Goal: Complete application form

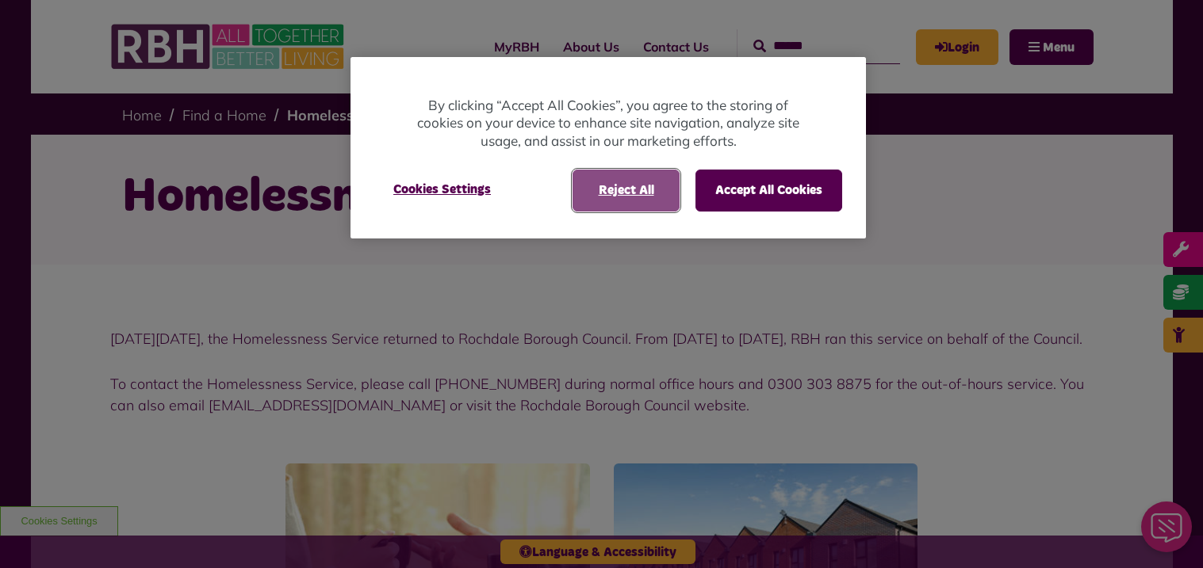
click at [604, 200] on button "Reject All" at bounding box center [625, 190] width 107 height 41
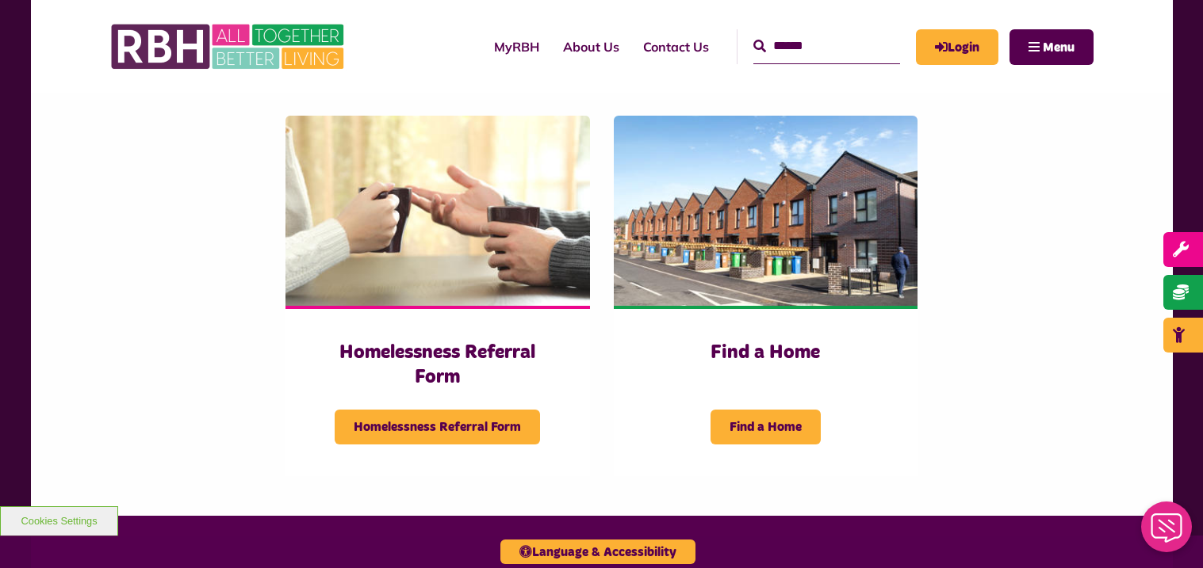
scroll to position [411, 0]
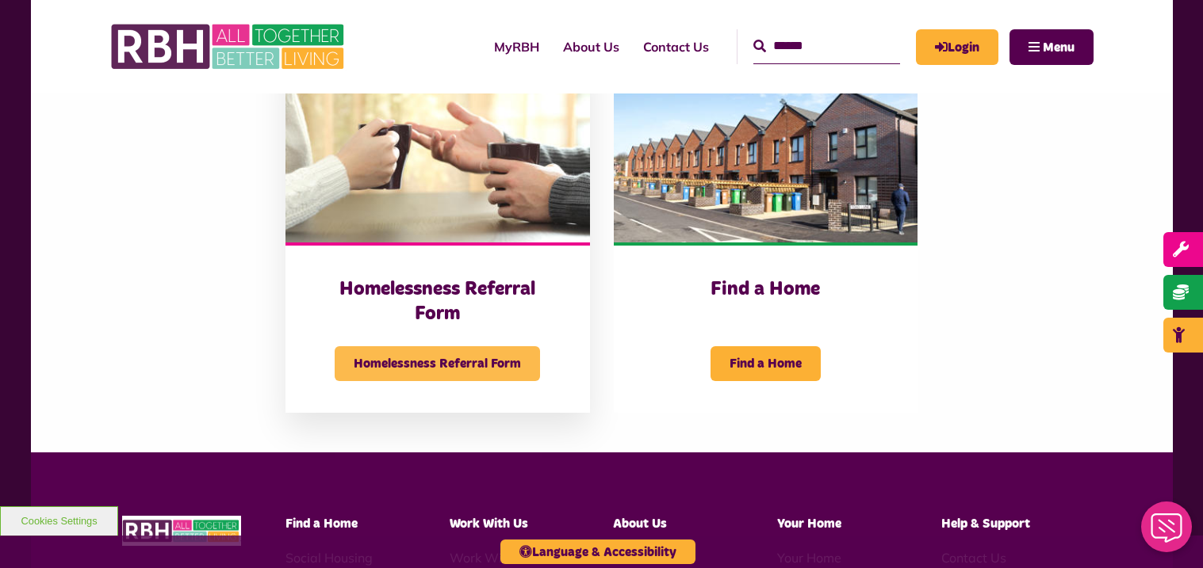
click at [408, 381] on span "Homelessness Referral Form" at bounding box center [437, 363] width 205 height 35
click at [431, 217] on img at bounding box center [437, 147] width 304 height 190
